Goal: Information Seeking & Learning: Learn about a topic

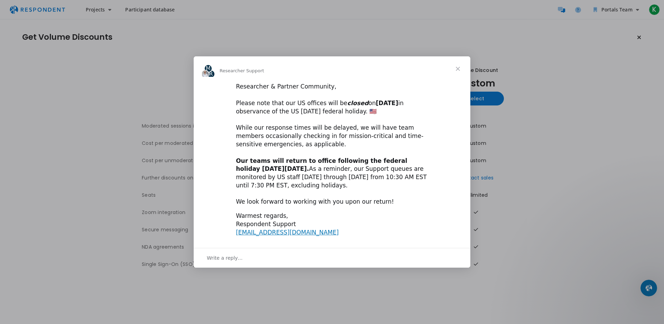
drag, startPoint x: 441, startPoint y: 80, endPoint x: 449, endPoint y: 81, distance: 7.7
click at [449, 81] on div "M R Researcher Support Researcher & Partner Community, ​ Please note that our U…" at bounding box center [332, 161] width 277 height 211
click at [459, 68] on span "Close" at bounding box center [457, 68] width 25 height 25
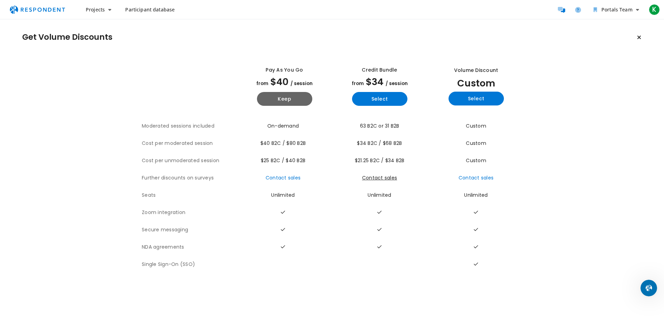
click at [370, 180] on link "Contact sales" at bounding box center [379, 177] width 35 height 7
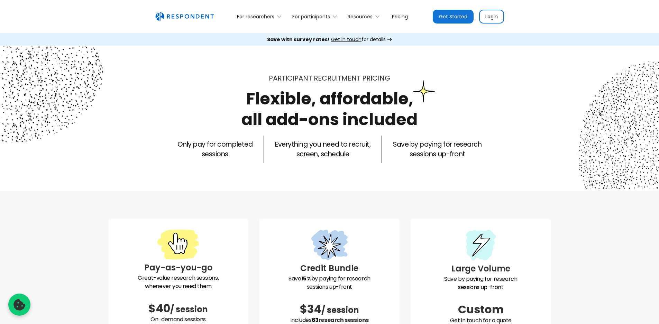
click at [400, 20] on link "Pricing" at bounding box center [399, 16] width 27 height 16
